Goal: Task Accomplishment & Management: Manage account settings

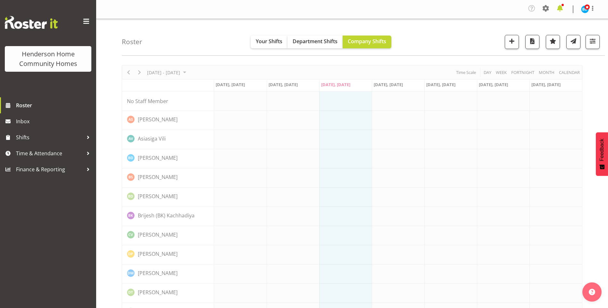
click at [560, 6] on span at bounding box center [560, 8] width 10 height 10
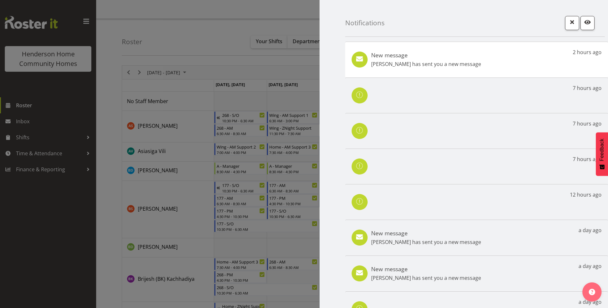
click at [486, 61] on div "New message Miyoung Chung has sent you a new message 2 hours ago" at bounding box center [476, 60] width 263 height 36
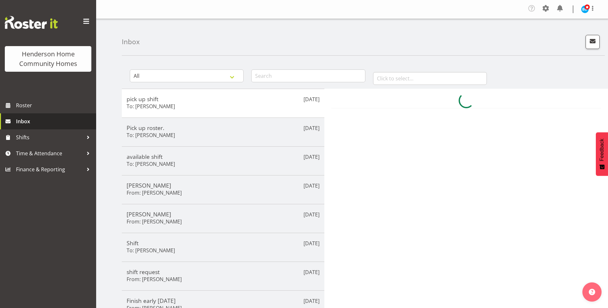
click at [46, 121] on span "Inbox" at bounding box center [54, 122] width 77 height 10
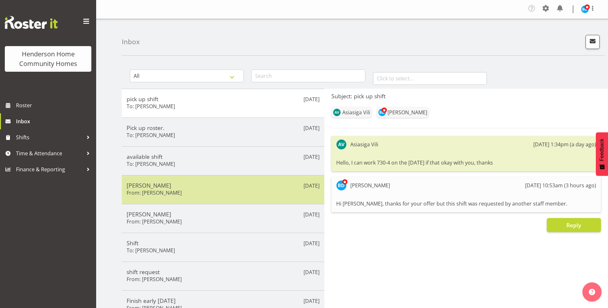
click at [182, 187] on h5 "[PERSON_NAME]" at bounding box center [223, 185] width 193 height 7
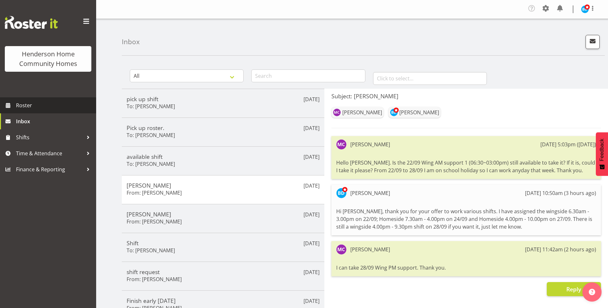
click at [30, 103] on span "Roster" at bounding box center [54, 106] width 77 height 10
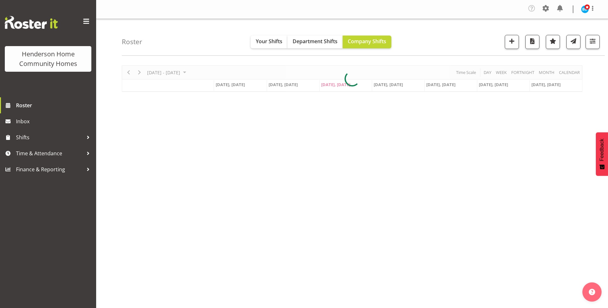
click at [192, 73] on div at bounding box center [352, 78] width 461 height 27
click at [195, 72] on div at bounding box center [352, 78] width 461 height 27
click at [195, 73] on div at bounding box center [352, 78] width 461 height 27
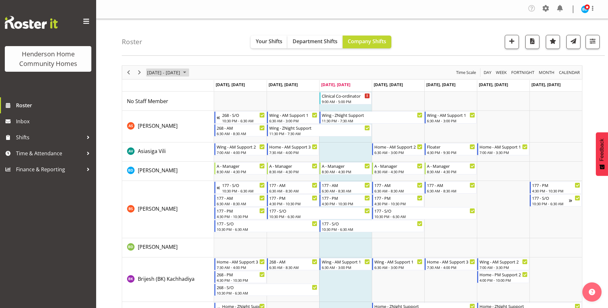
click at [189, 72] on span "August 25 - 31, 2025" at bounding box center [185, 73] width 8 height 8
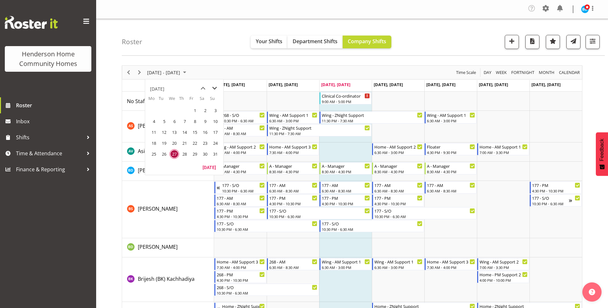
click at [214, 86] on span "next month" at bounding box center [214, 89] width 11 height 12
click at [150, 142] on span "22" at bounding box center [154, 144] width 10 height 10
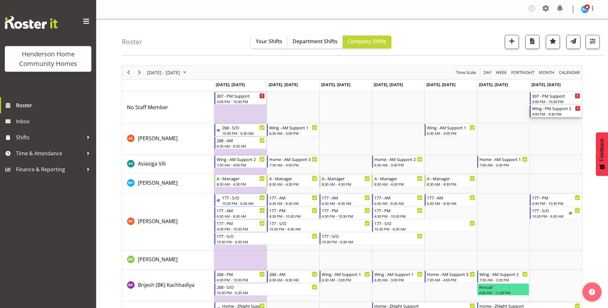
click at [566, 114] on div "4:00 PM - 9:30 PM" at bounding box center [556, 114] width 48 height 5
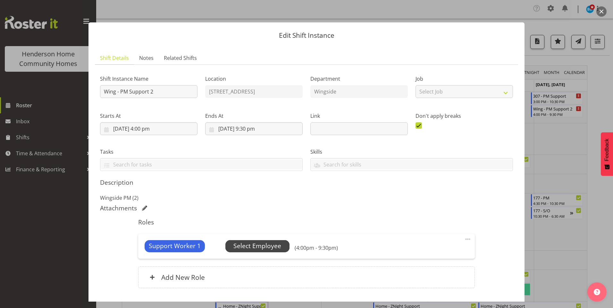
click at [277, 246] on span "Select Employee" at bounding box center [257, 246] width 48 height 9
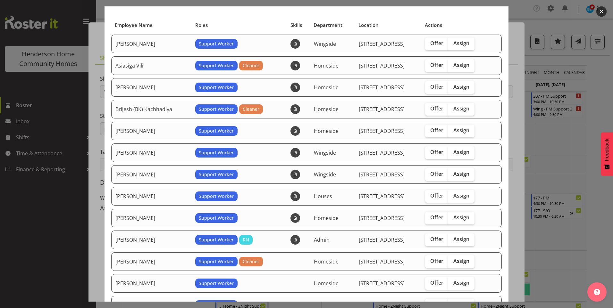
scroll to position [64, 0]
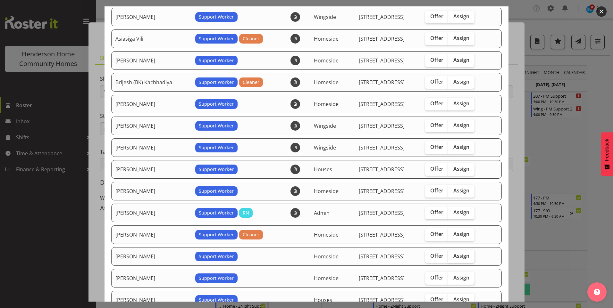
click at [464, 256] on span "Assign" at bounding box center [461, 256] width 16 height 6
click at [452, 256] on input "Assign" at bounding box center [450, 256] width 4 height 4
checkbox input "true"
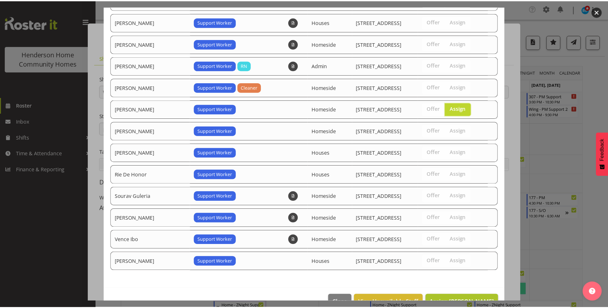
scroll to position [229, 0]
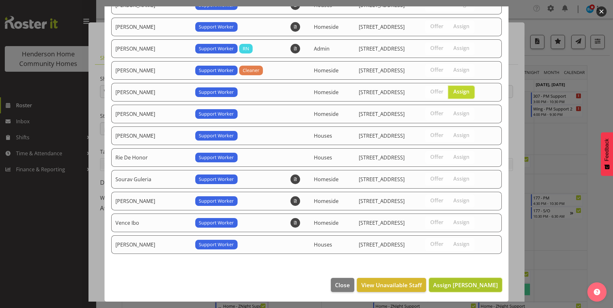
click at [479, 282] on span "Assign Miyoung Chung" at bounding box center [465, 286] width 65 height 8
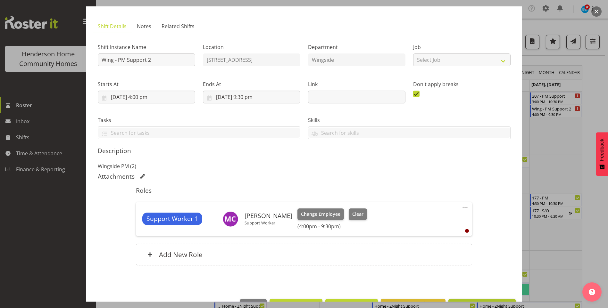
scroll to position [53, 0]
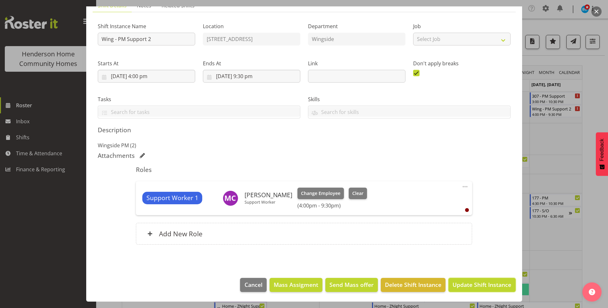
click at [476, 285] on span "Update Shift Instance" at bounding box center [482, 285] width 59 height 8
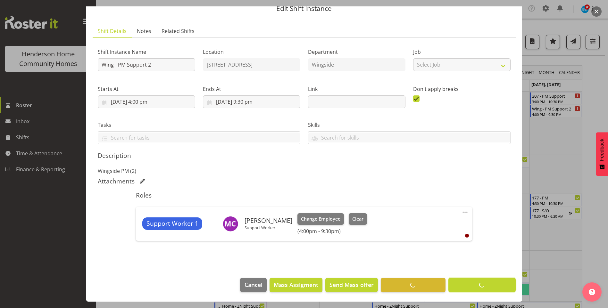
scroll to position [27, 0]
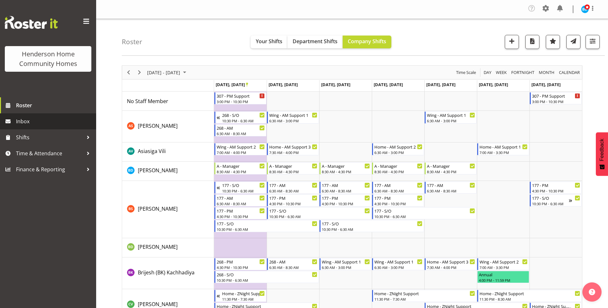
click at [40, 119] on span "Inbox" at bounding box center [54, 122] width 77 height 10
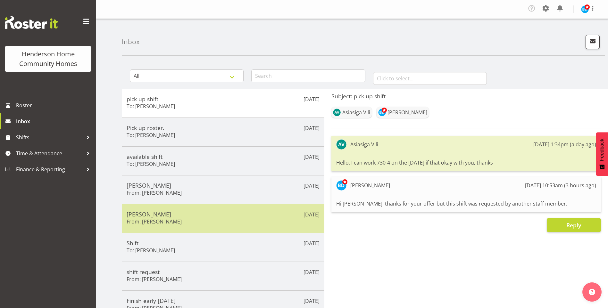
click at [186, 214] on h5 "[PERSON_NAME]" at bounding box center [223, 214] width 193 height 7
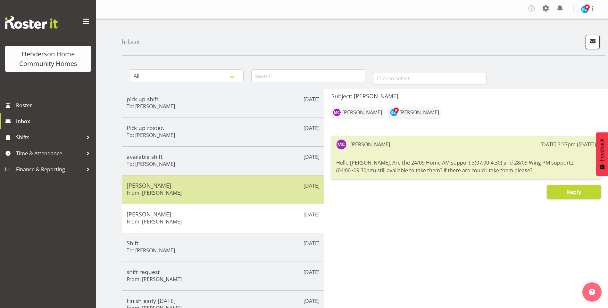
click at [174, 188] on h5 "[PERSON_NAME]" at bounding box center [223, 185] width 193 height 7
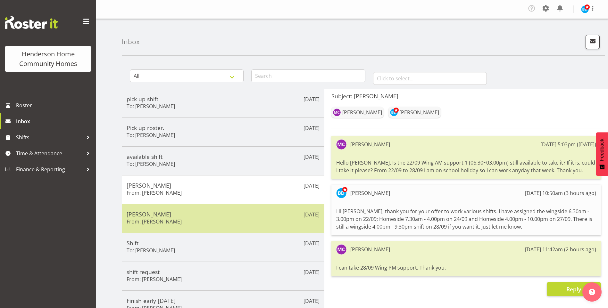
click at [171, 214] on h5 "[PERSON_NAME]" at bounding box center [223, 214] width 193 height 7
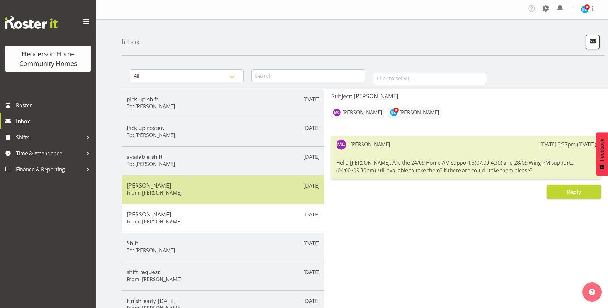
click at [169, 190] on h6 "From: [PERSON_NAME]" at bounding box center [154, 193] width 55 height 6
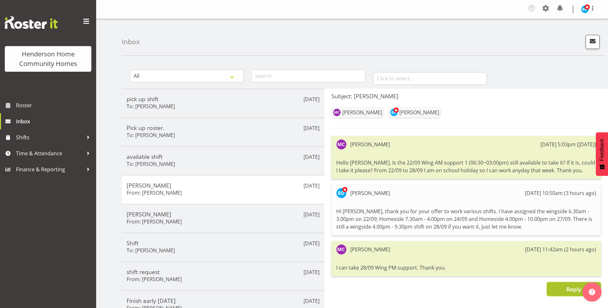
click at [569, 288] on span "Reply" at bounding box center [574, 290] width 15 height 8
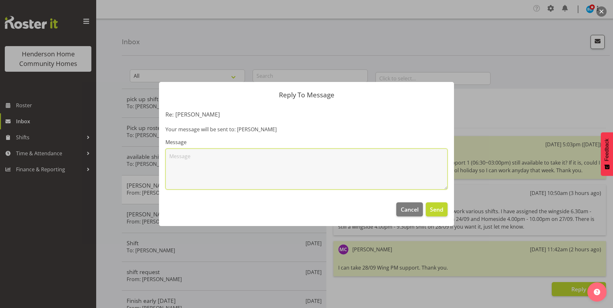
click at [337, 162] on textarea at bounding box center [306, 169] width 282 height 41
type textarea "Thanks Miyoung, I have assigned the wingside 4.00pm - 9.30pm shift on 28/09 to …"
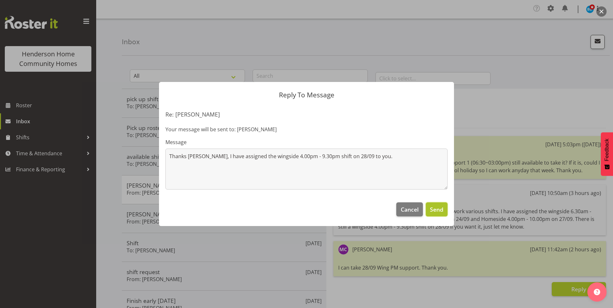
click at [442, 213] on span "Send" at bounding box center [436, 210] width 13 height 8
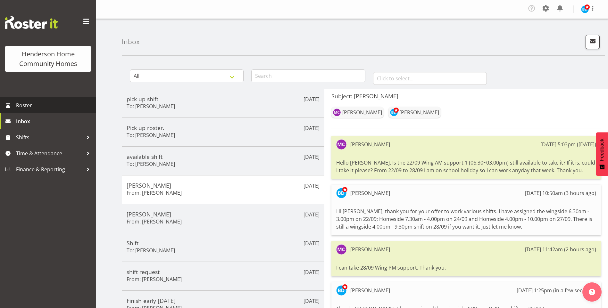
click at [54, 106] on span "Roster" at bounding box center [54, 106] width 77 height 10
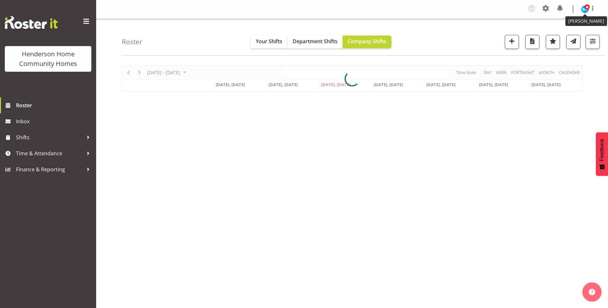
click at [587, 8] on span at bounding box center [587, 6] width 5 height 5
click at [558, 33] on link "Log Out" at bounding box center [566, 36] width 62 height 12
